Goal: Navigation & Orientation: Find specific page/section

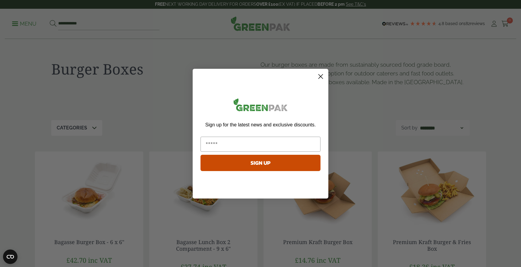
click at [319, 74] on circle "Close dialog" at bounding box center [321, 76] width 10 height 10
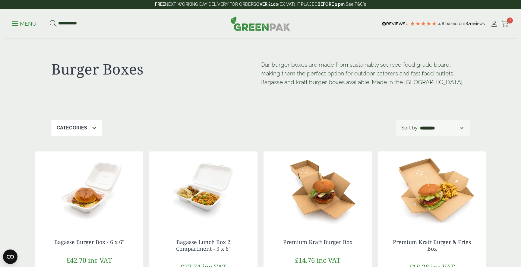
click at [24, 26] on p "Menu" at bounding box center [24, 23] width 24 height 7
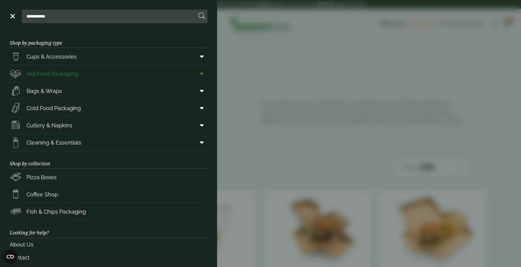
click at [115, 76] on link "Hot Food Packaging" at bounding box center [109, 73] width 198 height 17
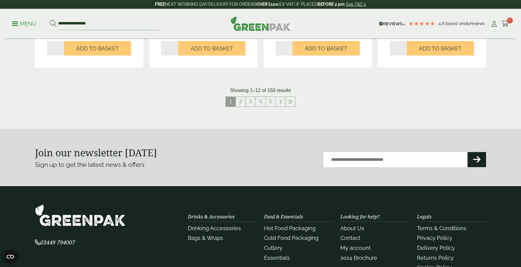
scroll to position [701, 0]
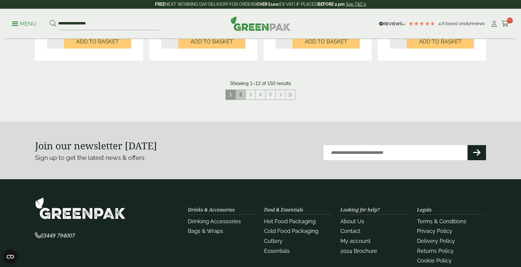
click at [236, 94] on link "2" at bounding box center [241, 95] width 10 height 10
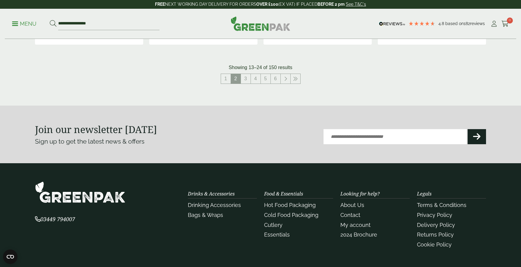
scroll to position [670, 0]
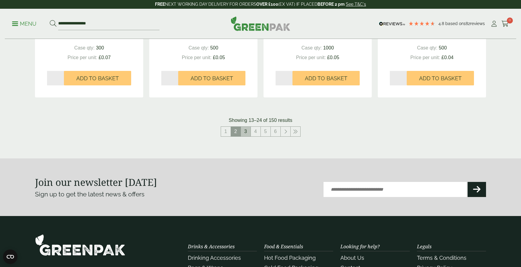
click at [245, 130] on link "3" at bounding box center [246, 132] width 10 height 10
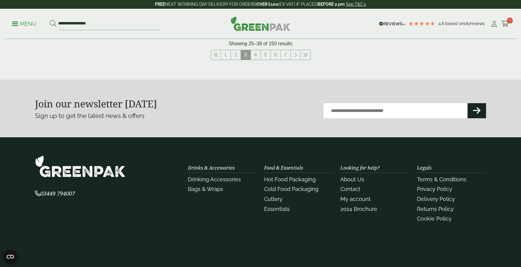
scroll to position [728, 0]
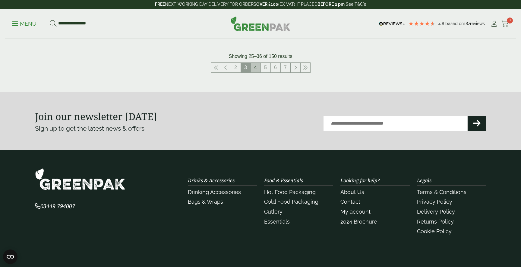
click at [256, 68] on link "4" at bounding box center [256, 68] width 10 height 10
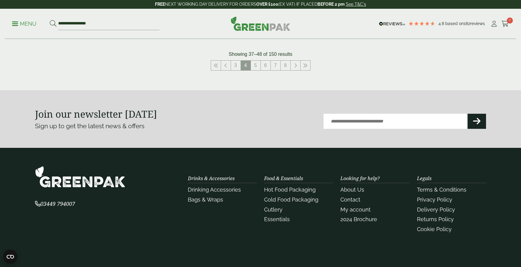
scroll to position [681, 0]
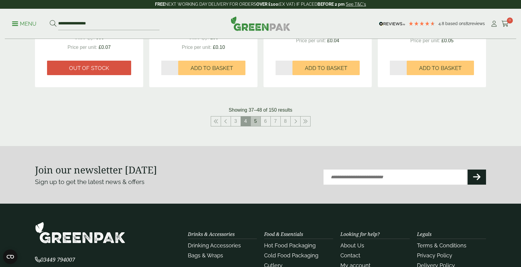
click at [256, 119] on link "5" at bounding box center [256, 121] width 10 height 10
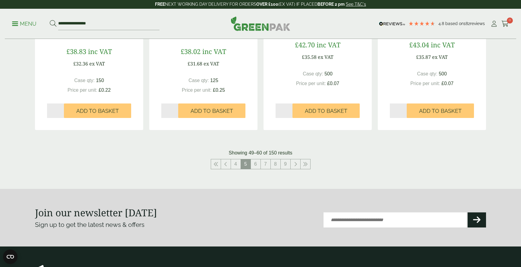
scroll to position [641, 0]
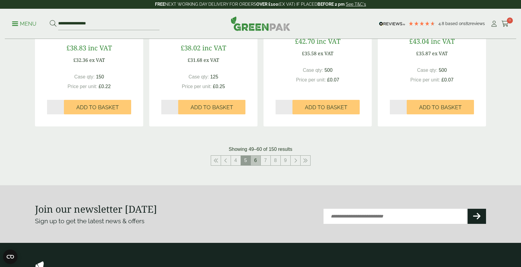
click at [256, 156] on link "6" at bounding box center [256, 161] width 10 height 10
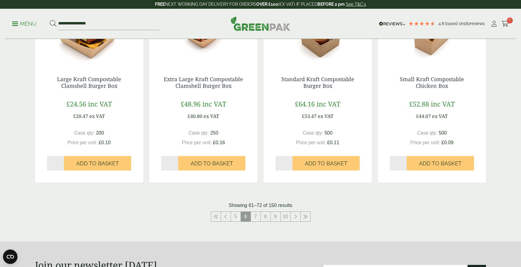
scroll to position [586, 0]
click at [255, 216] on link "7" at bounding box center [256, 216] width 10 height 10
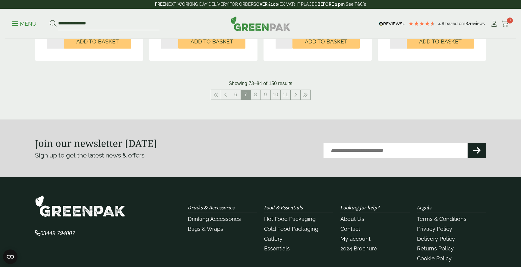
scroll to position [659, 0]
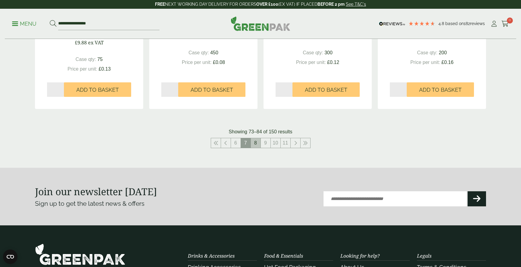
click at [255, 142] on link "8" at bounding box center [256, 143] width 10 height 10
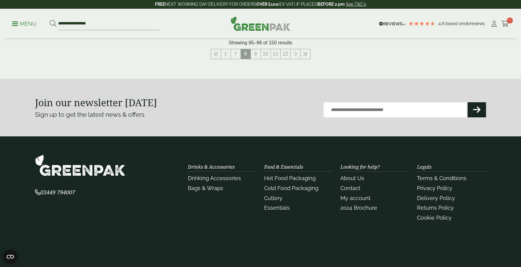
scroll to position [722, 0]
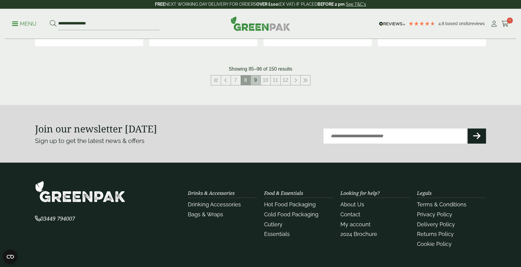
click at [255, 79] on link "9" at bounding box center [256, 80] width 10 height 10
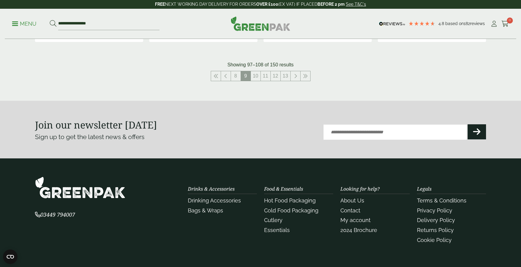
scroll to position [641, 0]
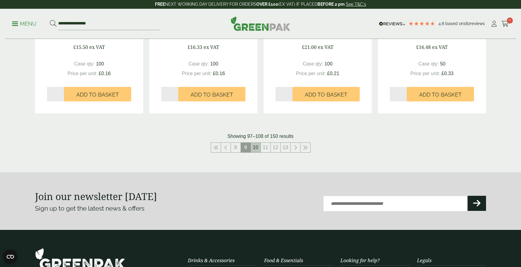
click at [258, 147] on link "10" at bounding box center [256, 148] width 10 height 10
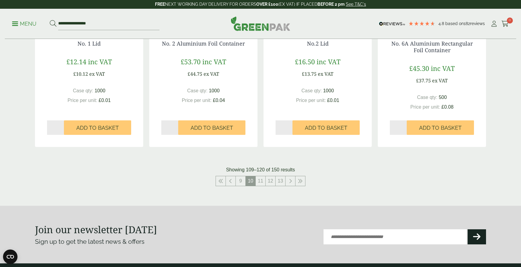
scroll to position [599, 0]
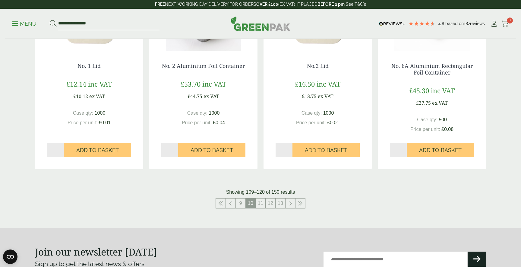
click at [262, 202] on link "11" at bounding box center [261, 203] width 10 height 10
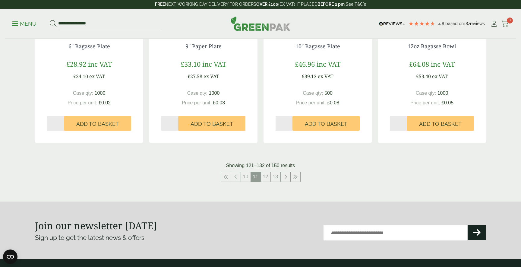
scroll to position [612, 0]
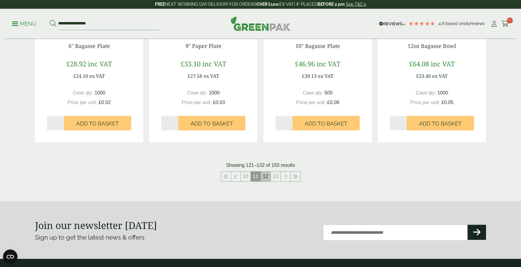
click at [268, 177] on link "12" at bounding box center [266, 177] width 10 height 10
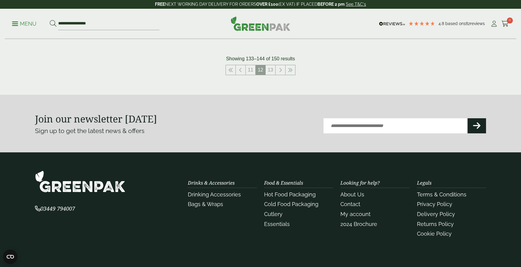
scroll to position [679, 0]
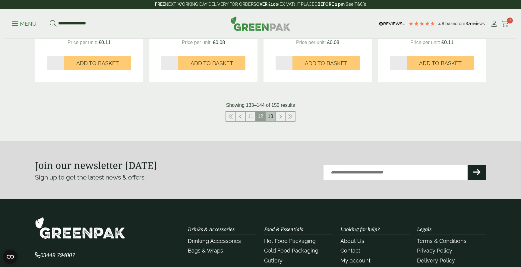
click at [268, 117] on link "13" at bounding box center [271, 117] width 10 height 10
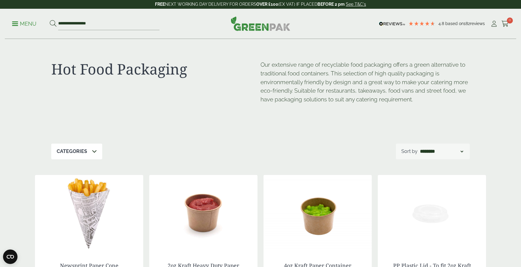
click at [17, 22] on link "Menu" at bounding box center [24, 23] width 24 height 6
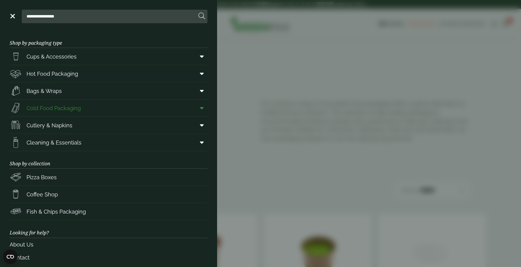
click at [55, 106] on span "Cold Food Packaging" at bounding box center [54, 108] width 54 height 8
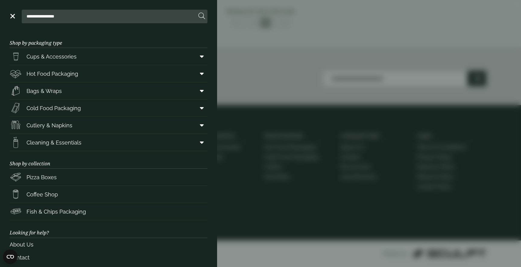
scroll to position [811, 0]
click at [48, 197] on span "Coffee Shop" at bounding box center [42, 194] width 31 height 8
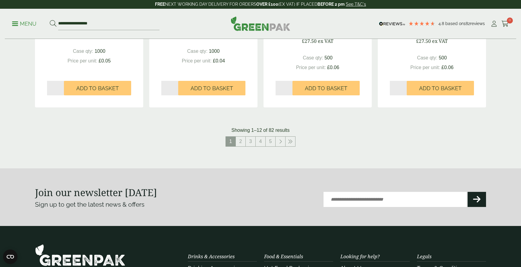
scroll to position [660, 0]
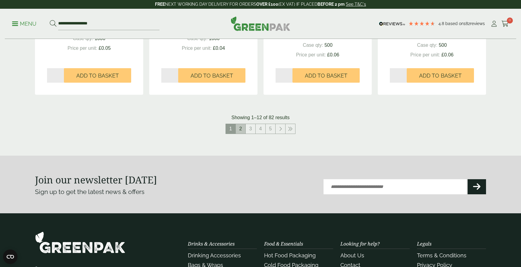
click at [242, 131] on link "2" at bounding box center [241, 129] width 10 height 10
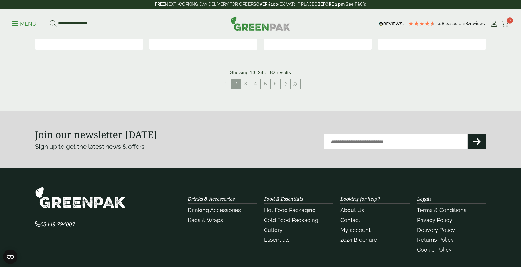
scroll to position [717, 0]
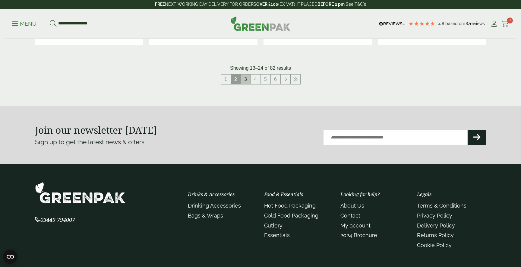
click at [246, 82] on link "3" at bounding box center [246, 79] width 10 height 10
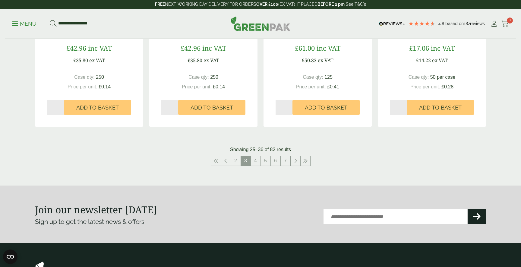
scroll to position [616, 0]
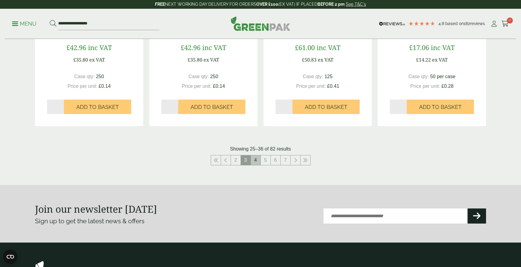
click at [255, 161] on link "4" at bounding box center [256, 160] width 10 height 10
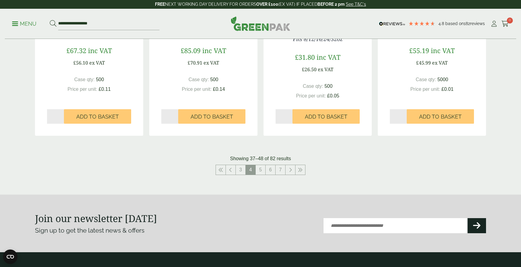
scroll to position [617, 0]
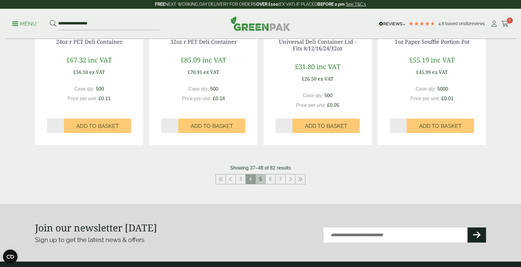
click at [260, 178] on link "5" at bounding box center [261, 179] width 10 height 10
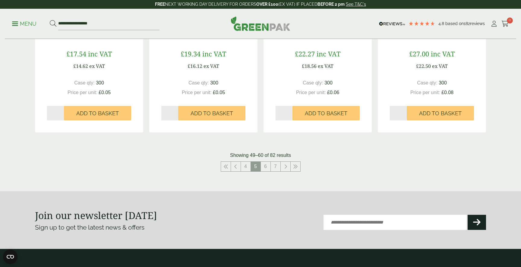
scroll to position [609, 0]
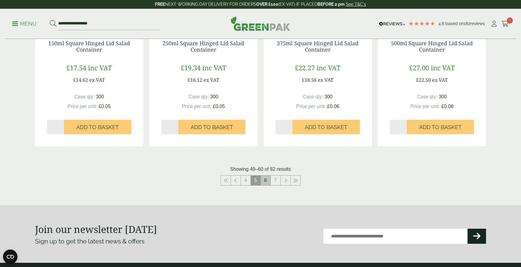
click at [266, 177] on link "6" at bounding box center [266, 180] width 10 height 10
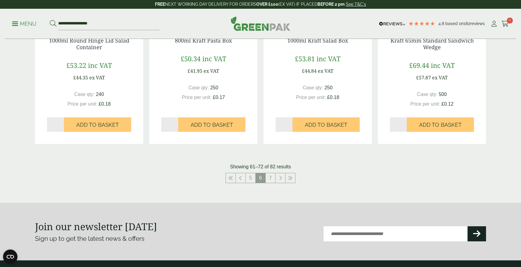
scroll to position [620, 0]
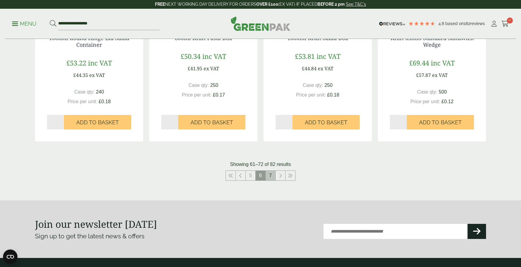
click at [268, 178] on link "7" at bounding box center [271, 176] width 10 height 10
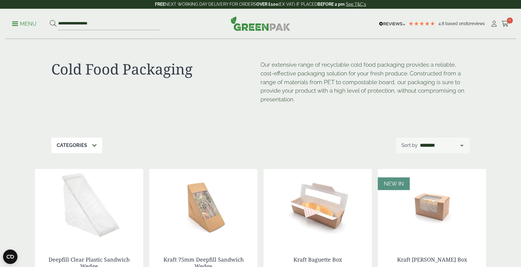
scroll to position [620, 0]
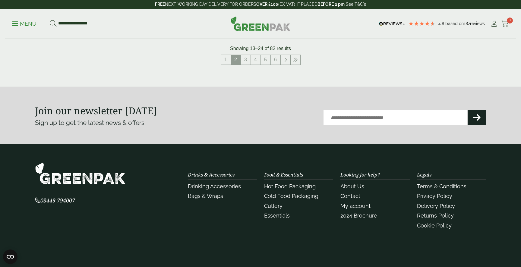
scroll to position [660, 0]
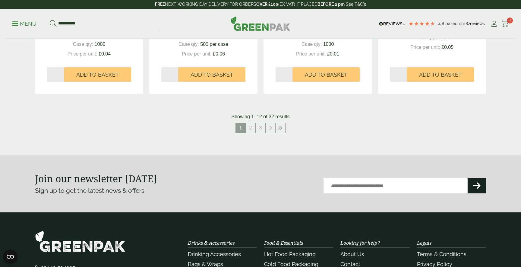
scroll to position [626, 0]
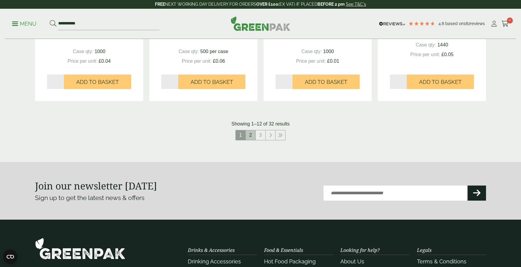
click at [251, 134] on link "2" at bounding box center [251, 135] width 10 height 10
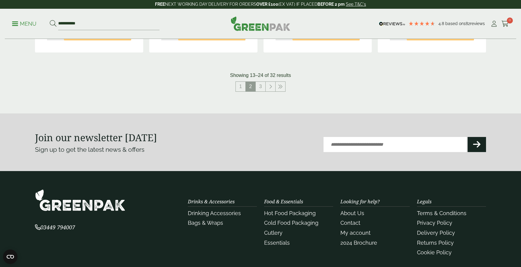
scroll to position [631, 0]
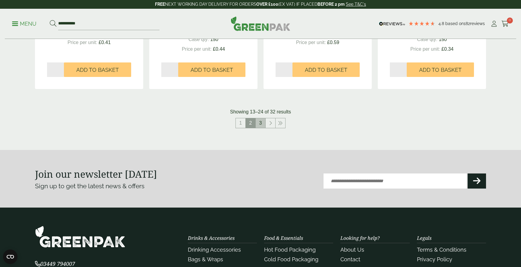
click at [262, 123] on link "3" at bounding box center [261, 123] width 10 height 10
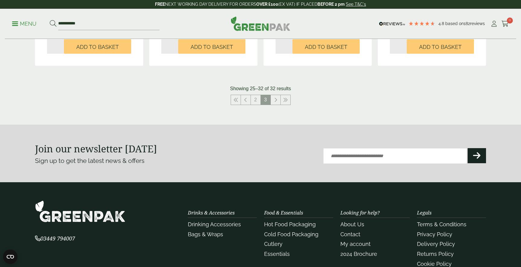
scroll to position [384, 0]
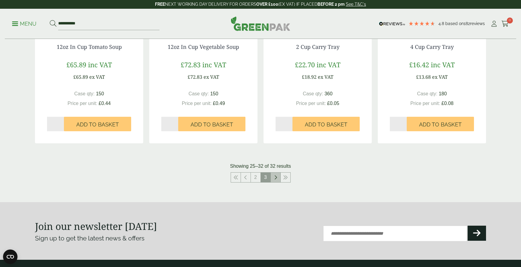
click at [275, 179] on icon at bounding box center [275, 177] width 3 height 5
